Goal: Information Seeking & Learning: Learn about a topic

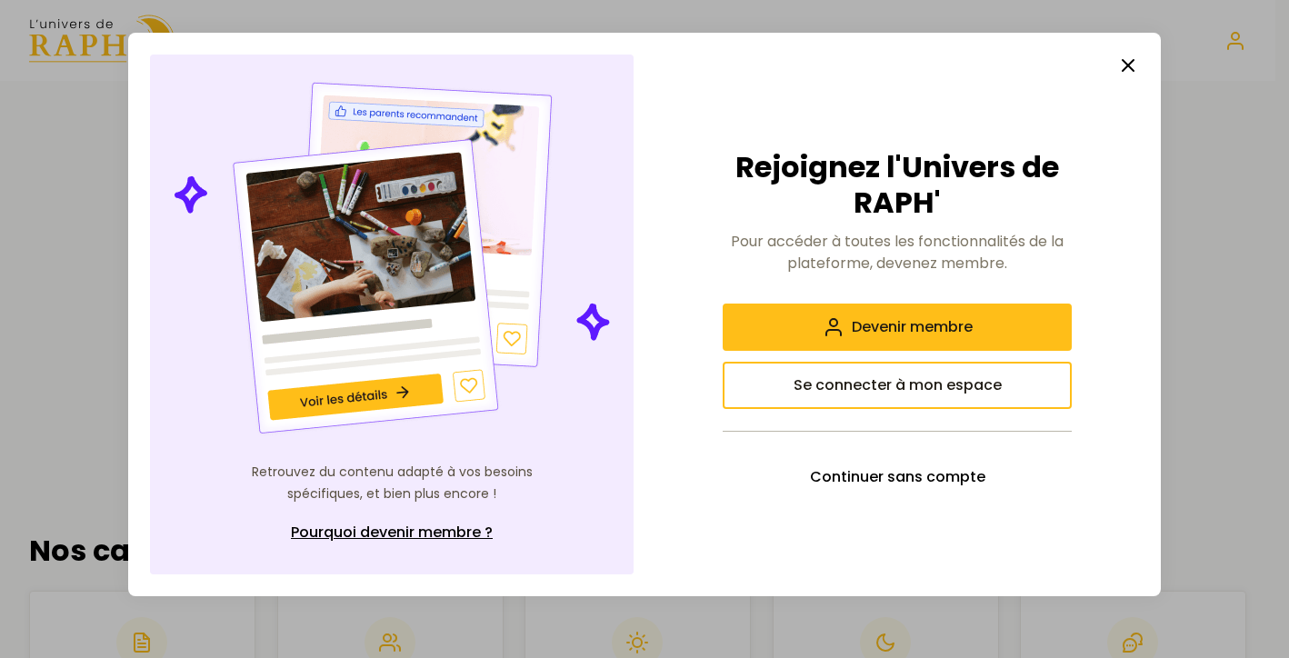
click at [1127, 68] on line "button" at bounding box center [1128, 65] width 11 height 11
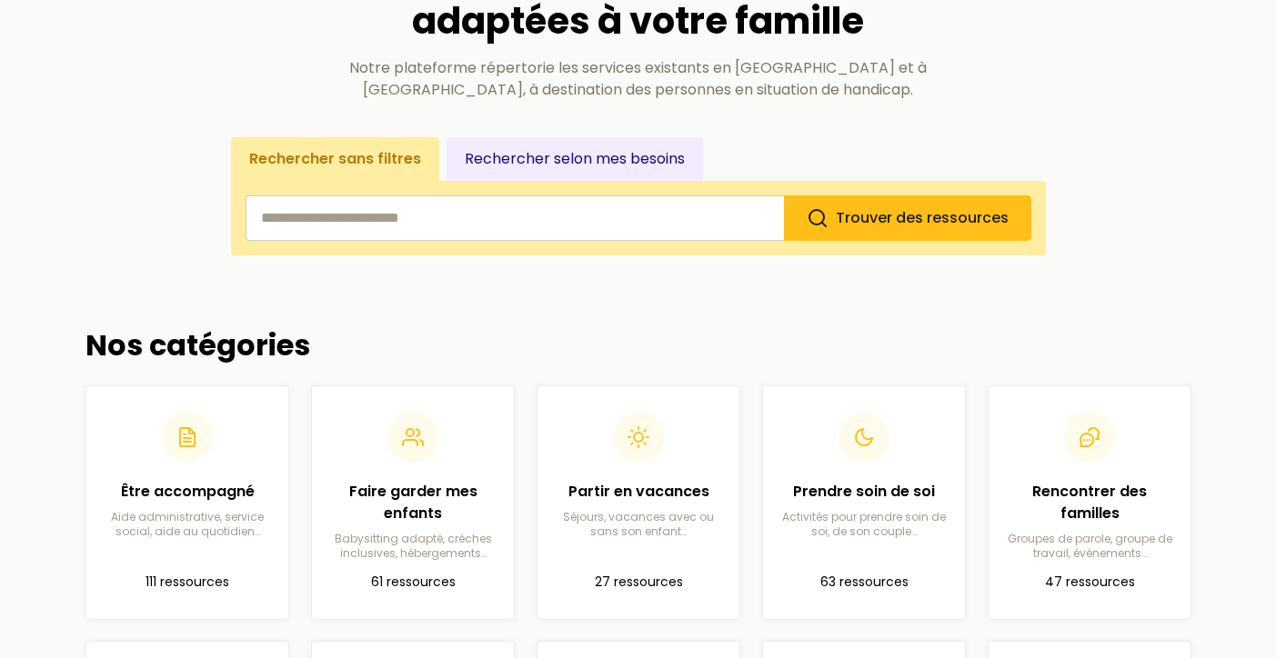
scroll to position [204, 0]
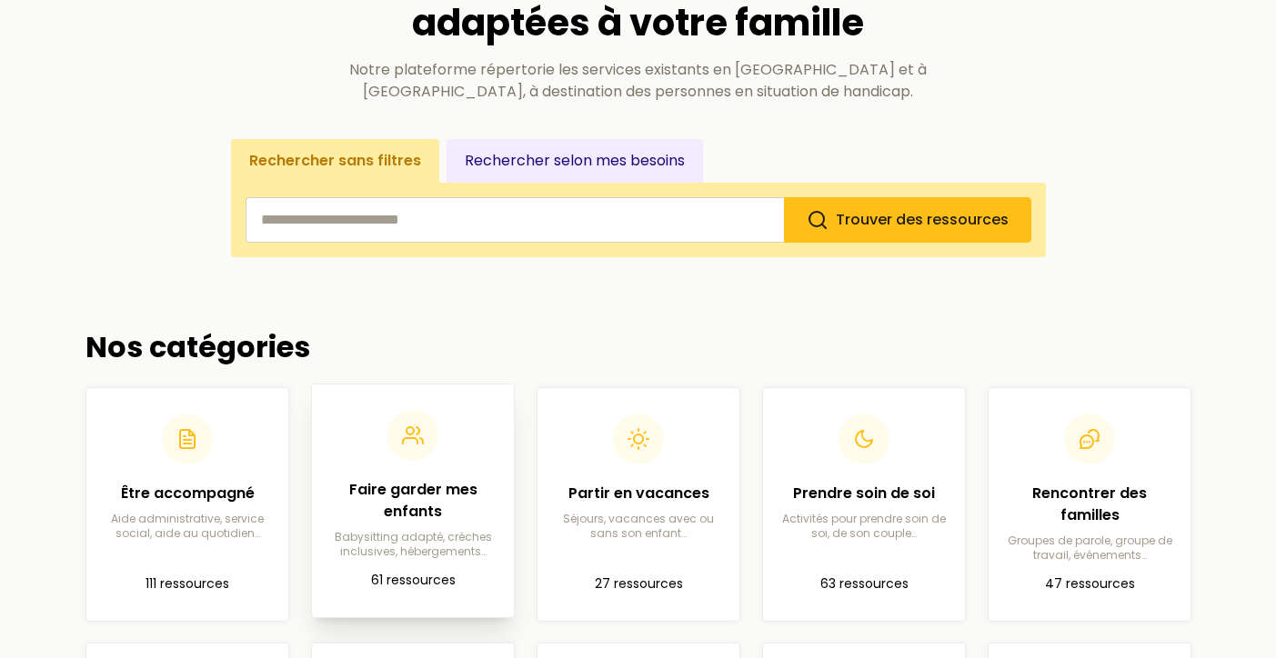
click at [423, 396] on link "Faire garder mes enfants Babysitting adapté, crèches inclusives, hébergements… …" at bounding box center [413, 501] width 204 height 235
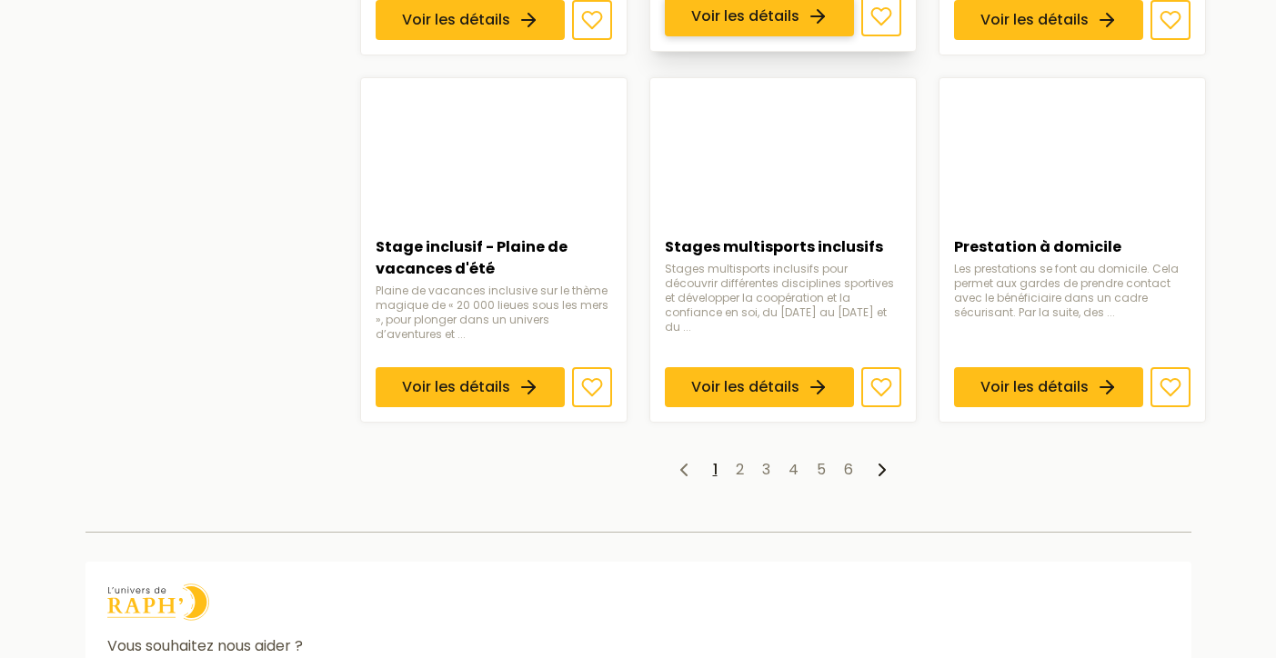
scroll to position [1397, 0]
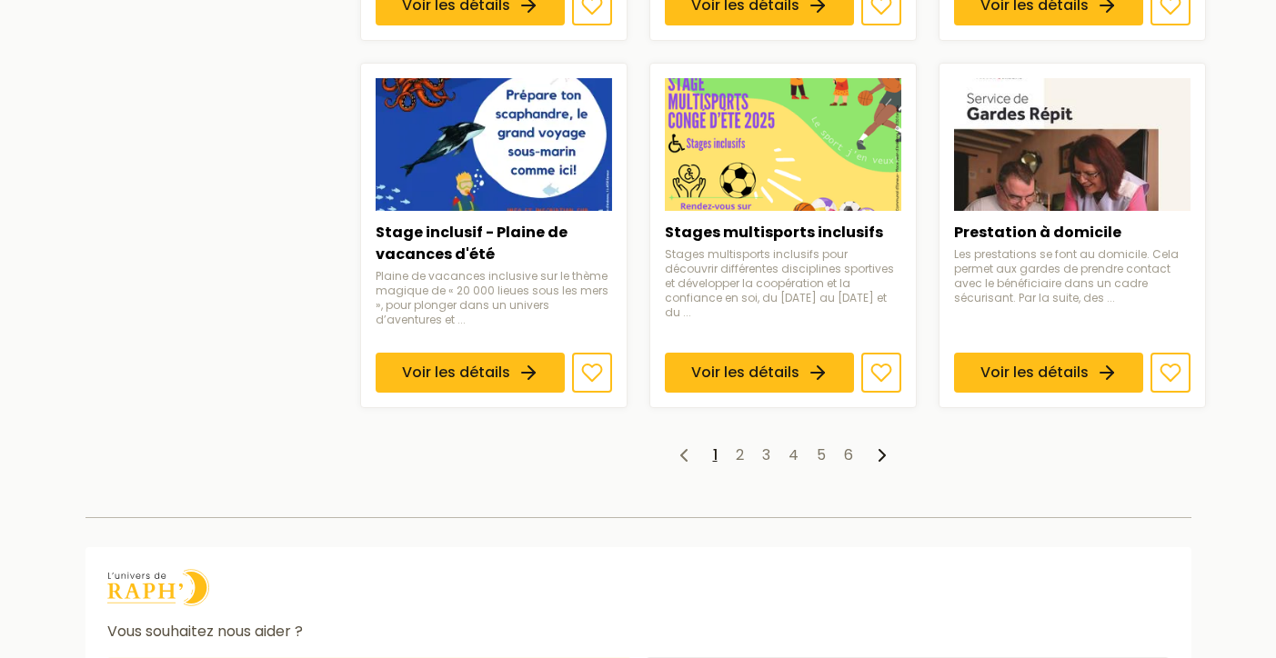
click at [802, 466] on ul "1 2 3 4 5 6" at bounding box center [783, 456] width 846 height 22
click at [798, 466] on link "4" at bounding box center [793, 455] width 10 height 21
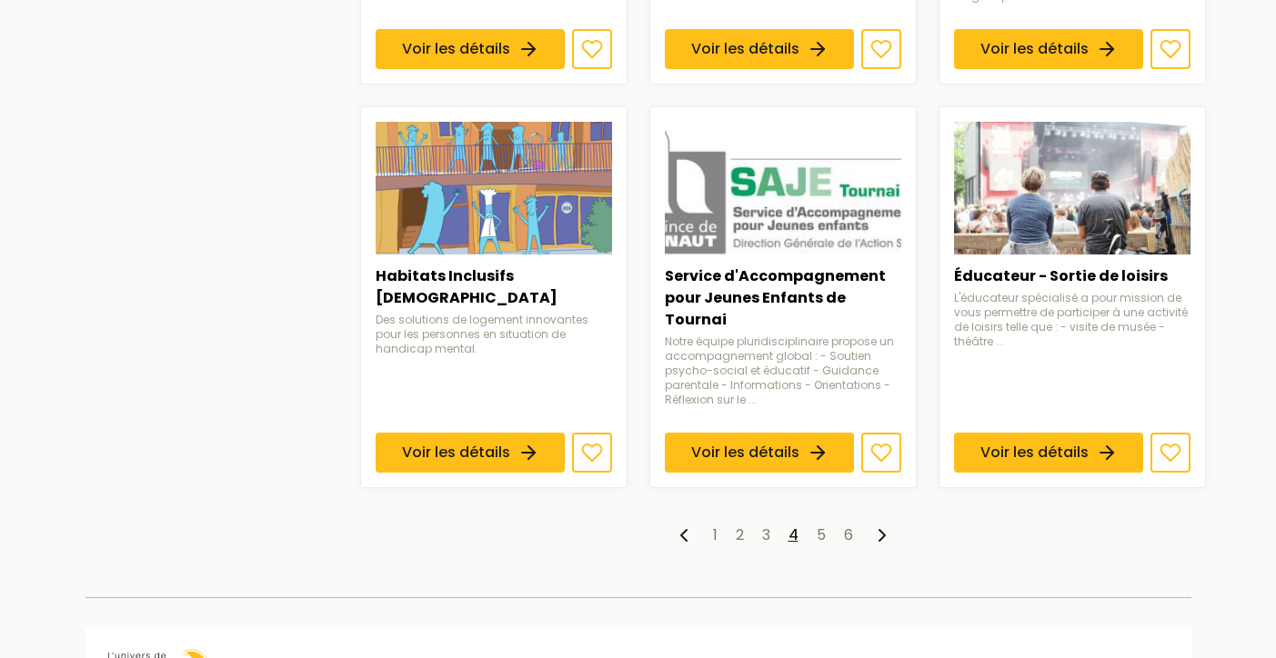
scroll to position [1440, 0]
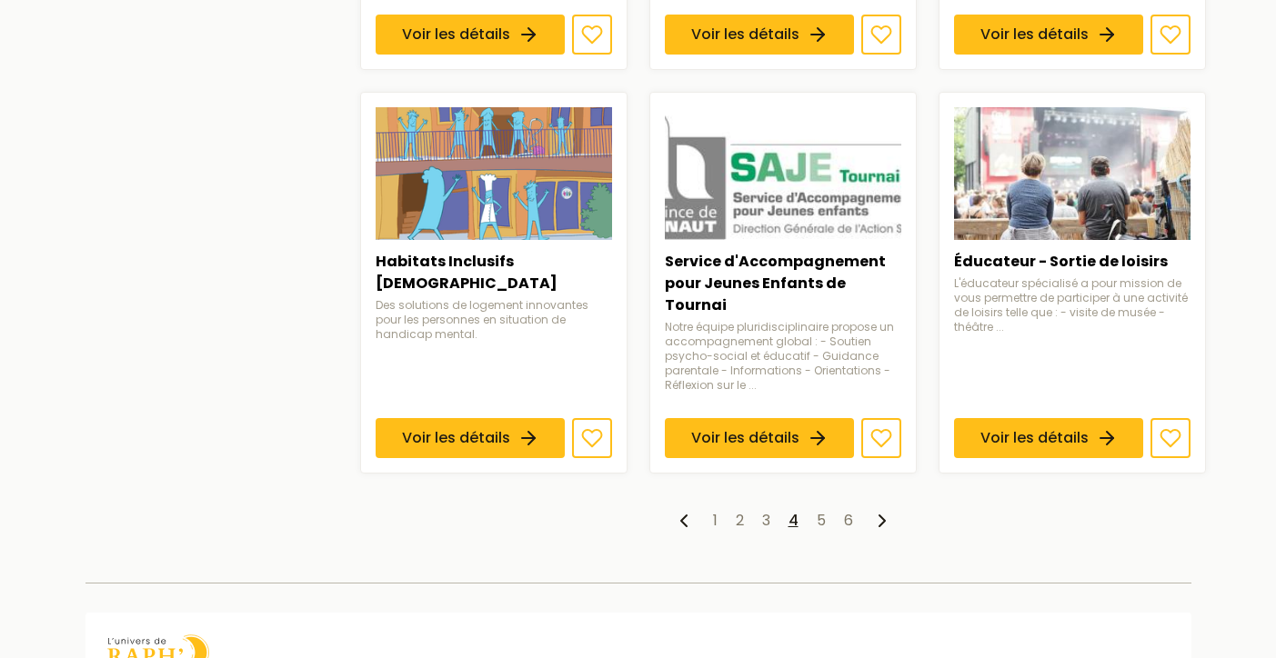
click at [856, 518] on ul "1 2 3 4 5 6" at bounding box center [783, 521] width 846 height 22
click at [853, 517] on link "6" at bounding box center [848, 520] width 9 height 21
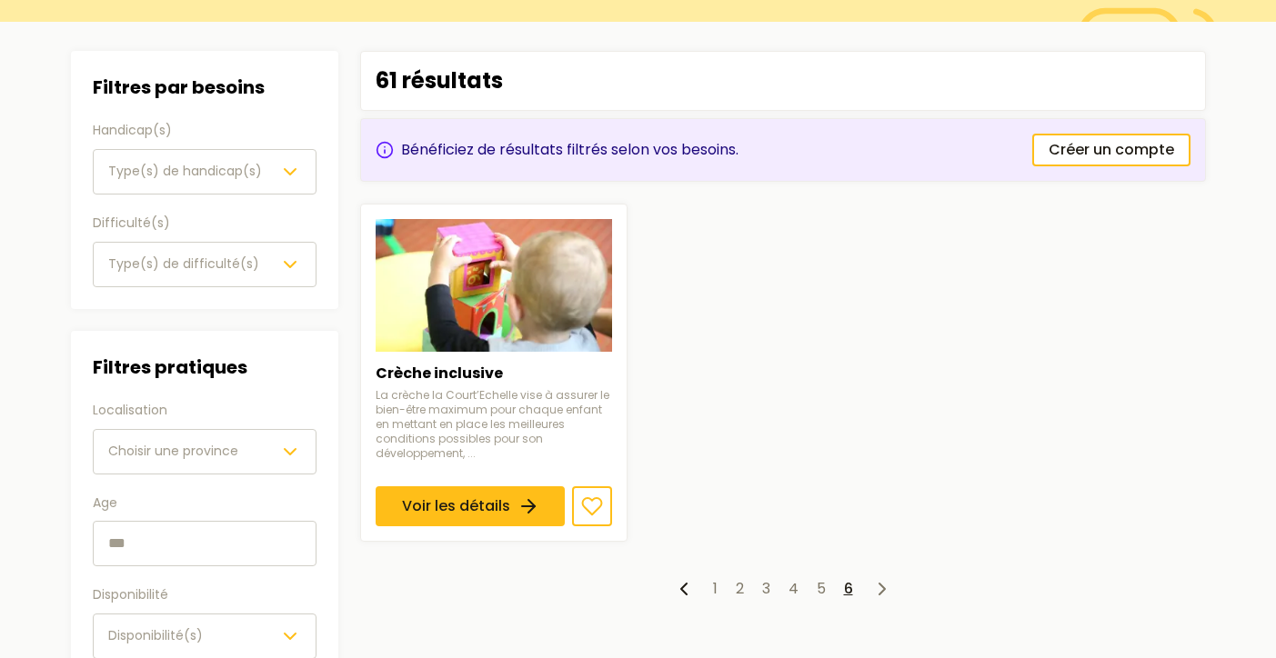
scroll to position [160, 0]
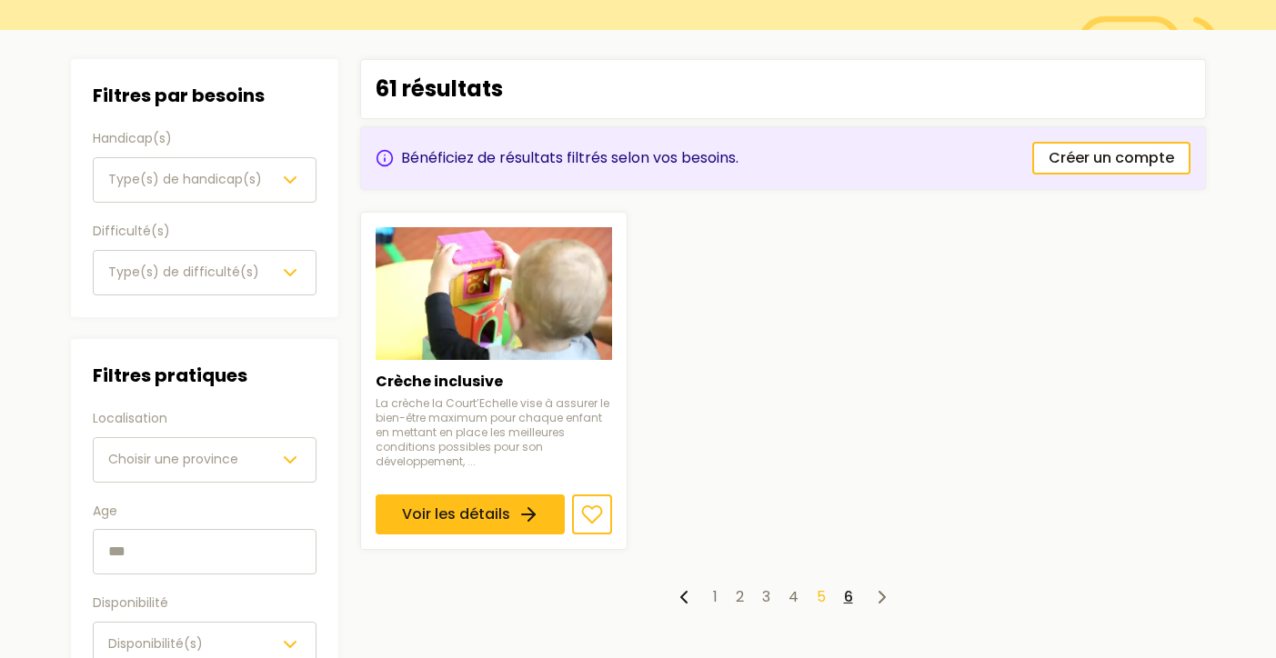
click at [826, 601] on link "5" at bounding box center [821, 597] width 9 height 21
